Goal: Book appointment/travel/reservation

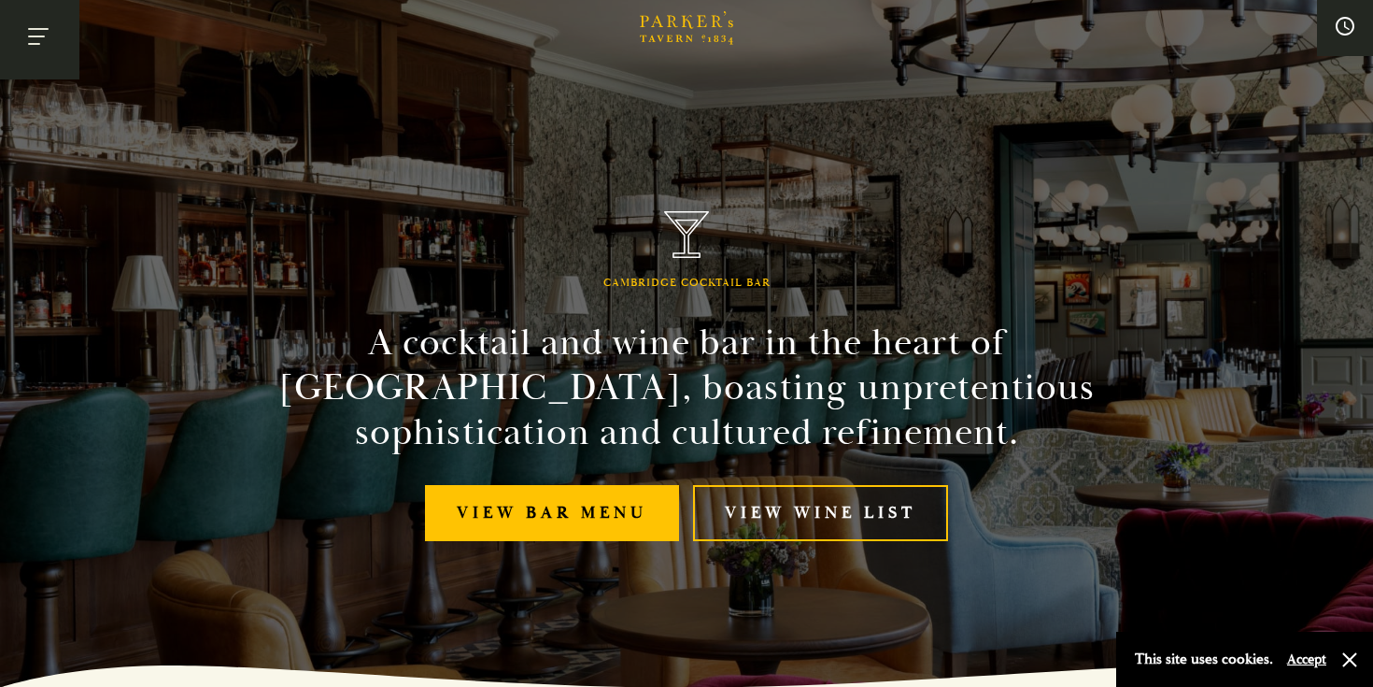
click at [36, 55] on button "Toggle navigation" at bounding box center [39, 39] width 79 height 79
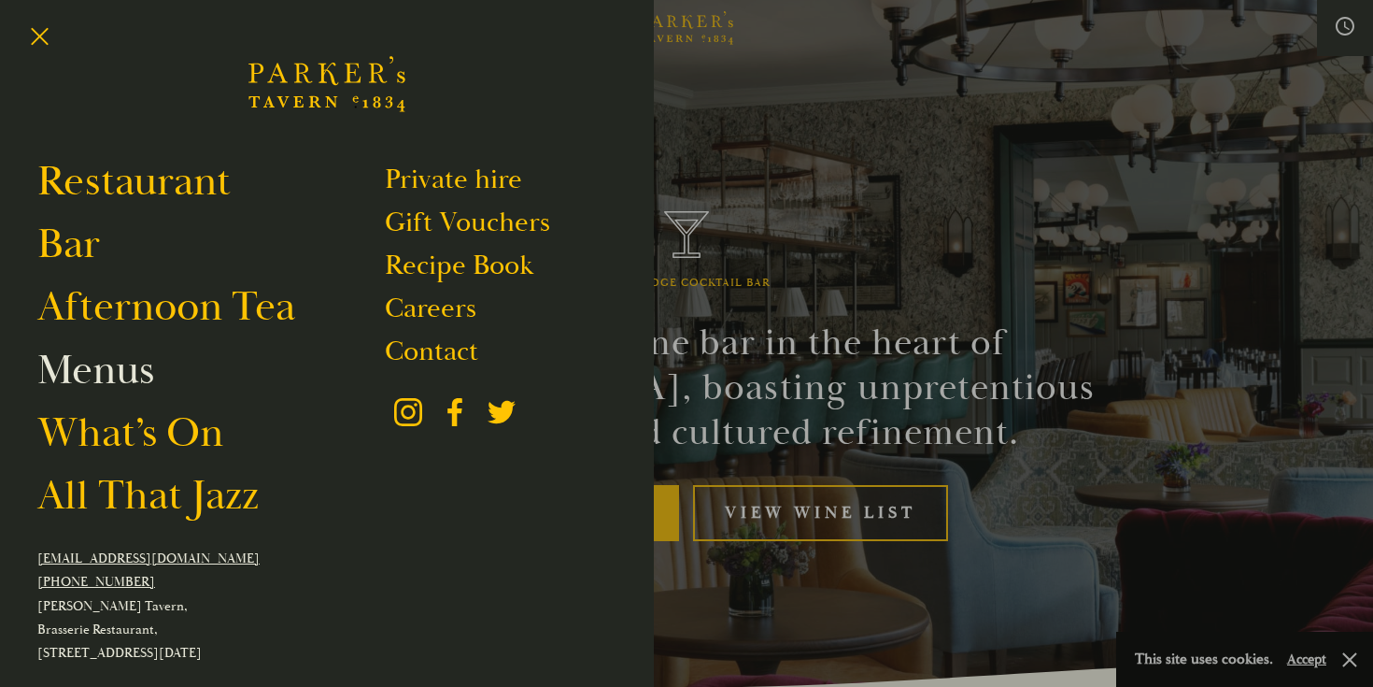
click at [107, 380] on link "Menus" at bounding box center [95, 370] width 117 height 52
click at [104, 187] on link "Restaurant" at bounding box center [133, 181] width 193 height 52
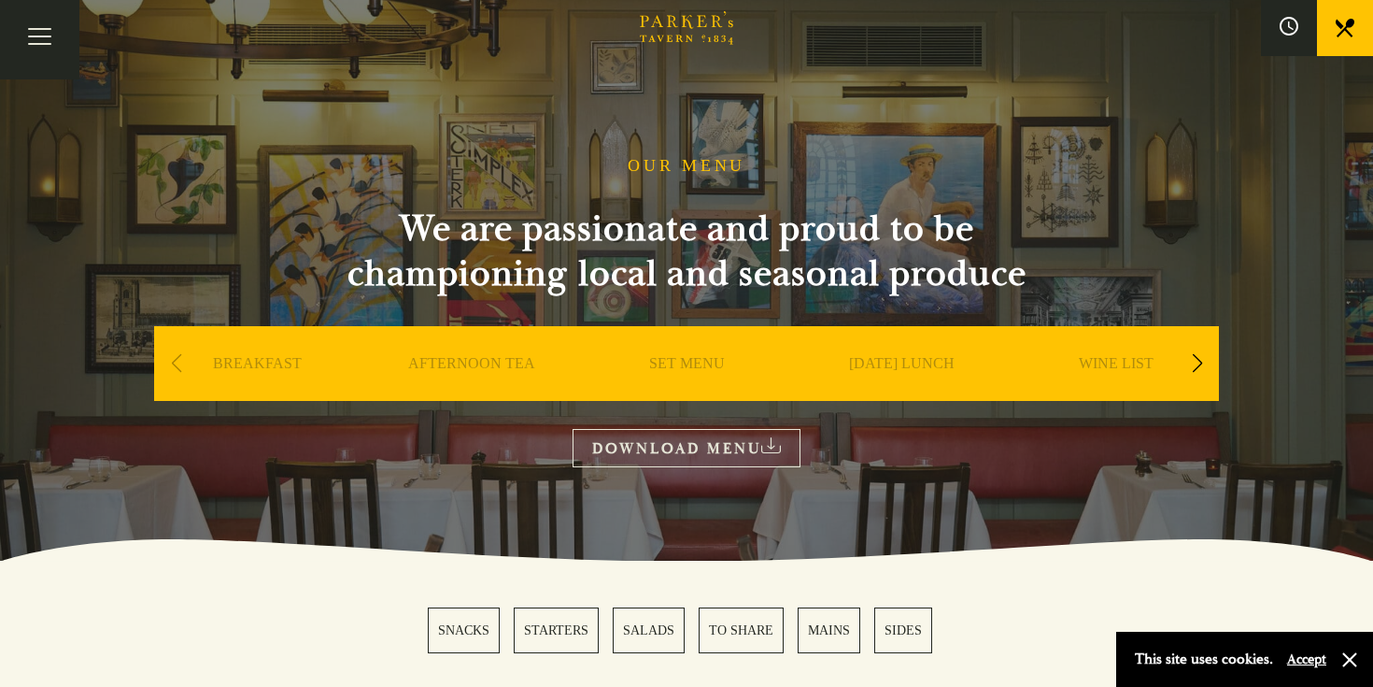
click at [894, 364] on link "SUNDAY LUNCH" at bounding box center [902, 391] width 106 height 75
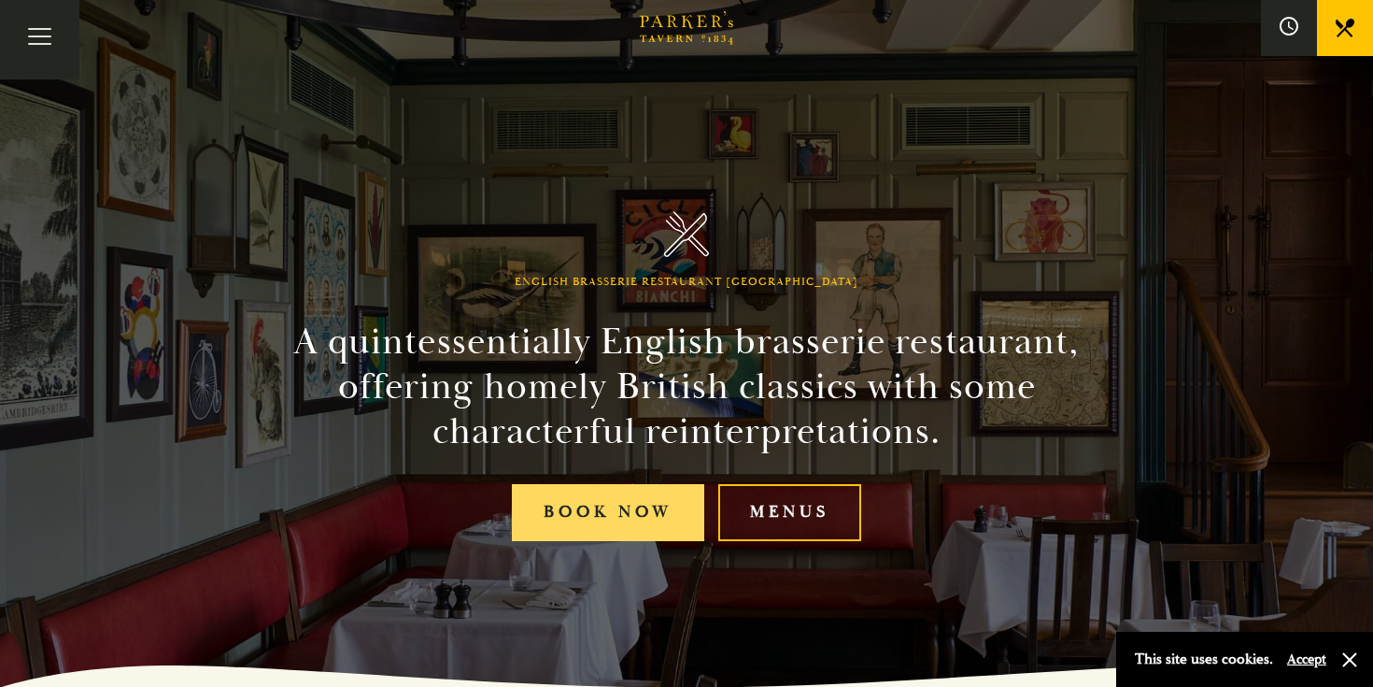
click at [651, 512] on link "Book Now" at bounding box center [608, 512] width 192 height 57
click at [570, 528] on link "Book Now" at bounding box center [608, 512] width 192 height 57
